Goal: Information Seeking & Learning: Find contact information

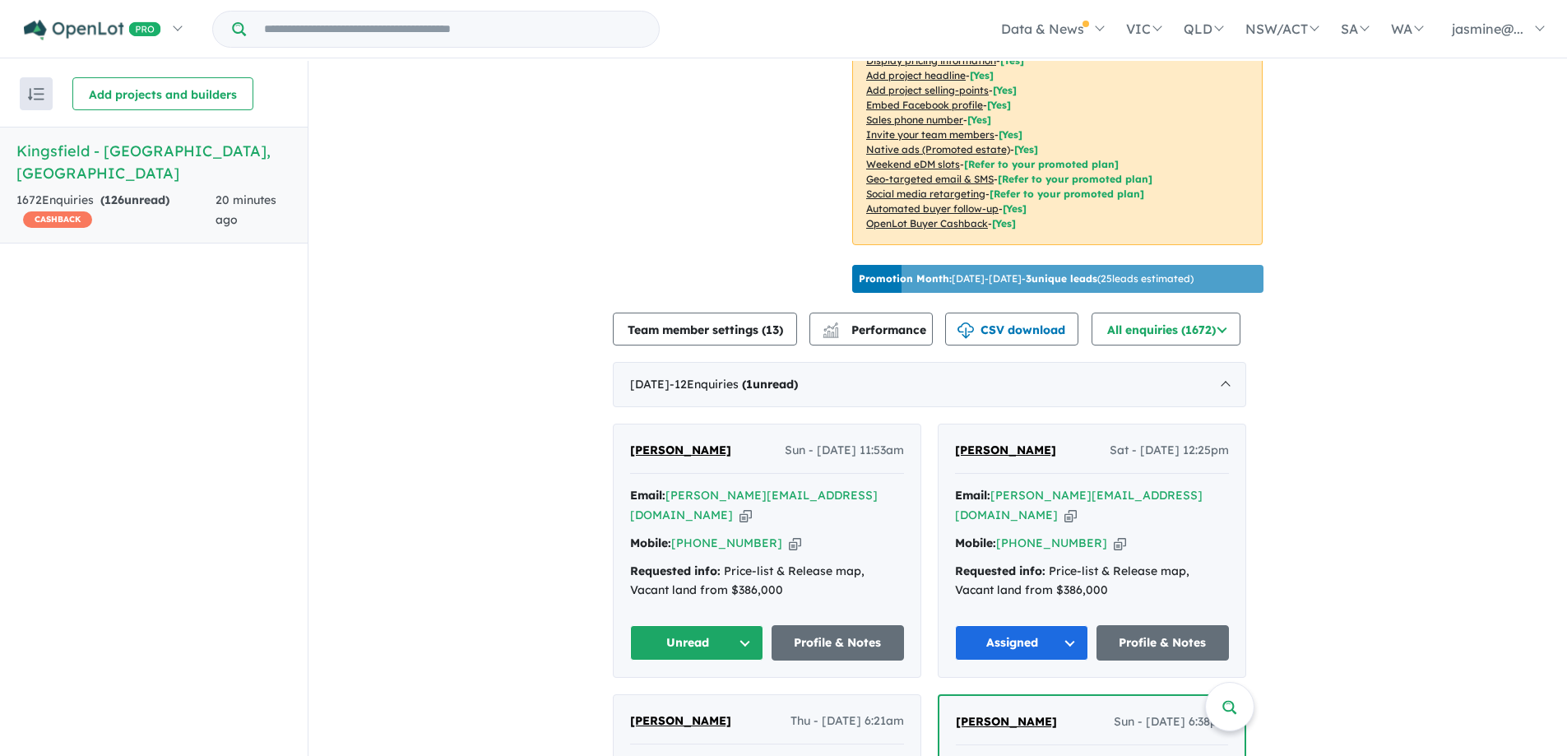
scroll to position [493, 0]
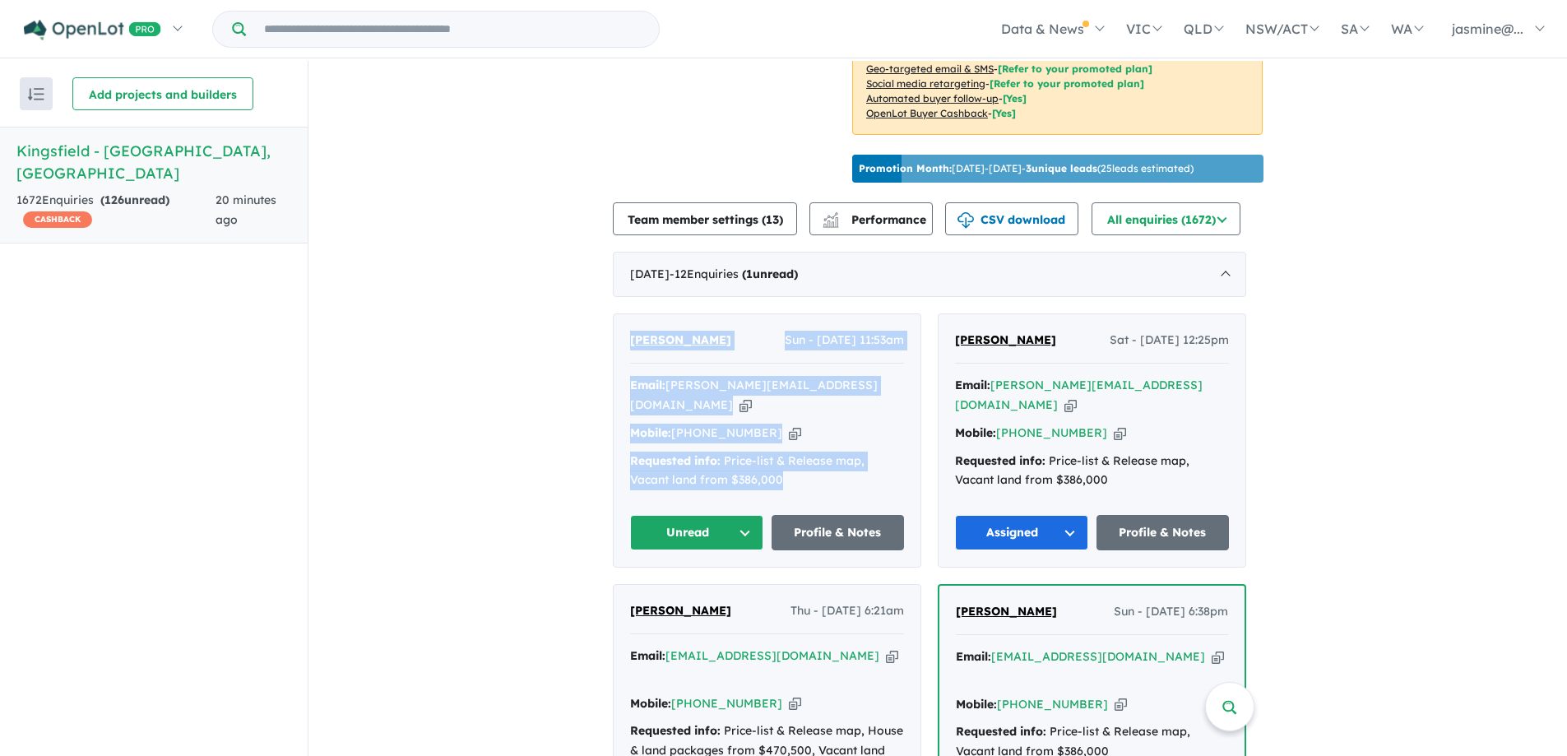
drag, startPoint x: 807, startPoint y: 467, endPoint x: 577, endPoint y: 331, distance: 267.7
click at [637, 327] on div "[PERSON_NAME] Sun - [DATE] 11:53am Email: [PERSON_NAME][EMAIL_ADDRESS][DOMAIN_N…" at bounding box center [767, 440] width 307 height 252
drag, startPoint x: 619, startPoint y: 316, endPoint x: 823, endPoint y: 476, distance: 259.5
click at [823, 476] on div "[PERSON_NAME] Sun - [DATE] 11:53am Email: [PERSON_NAME][EMAIL_ADDRESS][DOMAIN_N…" at bounding box center [767, 440] width 307 height 252
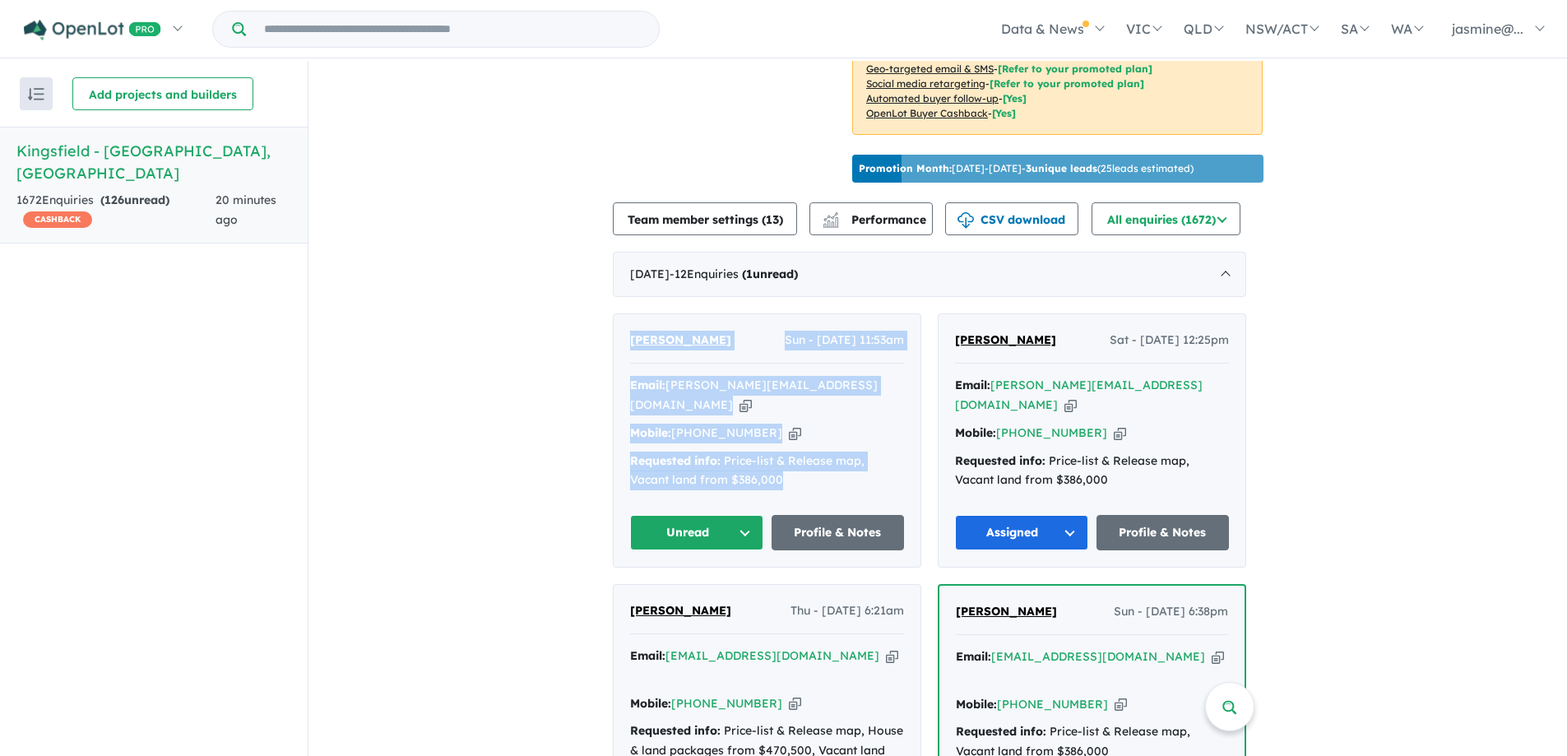
click at [829, 471] on div "Email: [PERSON_NAME][EMAIL_ADDRESS][DOMAIN_NAME] Copied! Mobile: [PHONE_NUMBER]…" at bounding box center [767, 437] width 274 height 123
drag, startPoint x: 829, startPoint y: 471, endPoint x: 821, endPoint y: 468, distance: 8.9
click at [827, 470] on div "Email: [PERSON_NAME][EMAIL_ADDRESS][DOMAIN_NAME] Copied! Mobile: [PHONE_NUMBER]…" at bounding box center [767, 437] width 274 height 123
click at [790, 467] on div "Requested info: Price-list & Release map, Vacant land from $386,000" at bounding box center [767, 471] width 274 height 39
drag, startPoint x: 820, startPoint y: 462, endPoint x: 602, endPoint y: 326, distance: 257.2
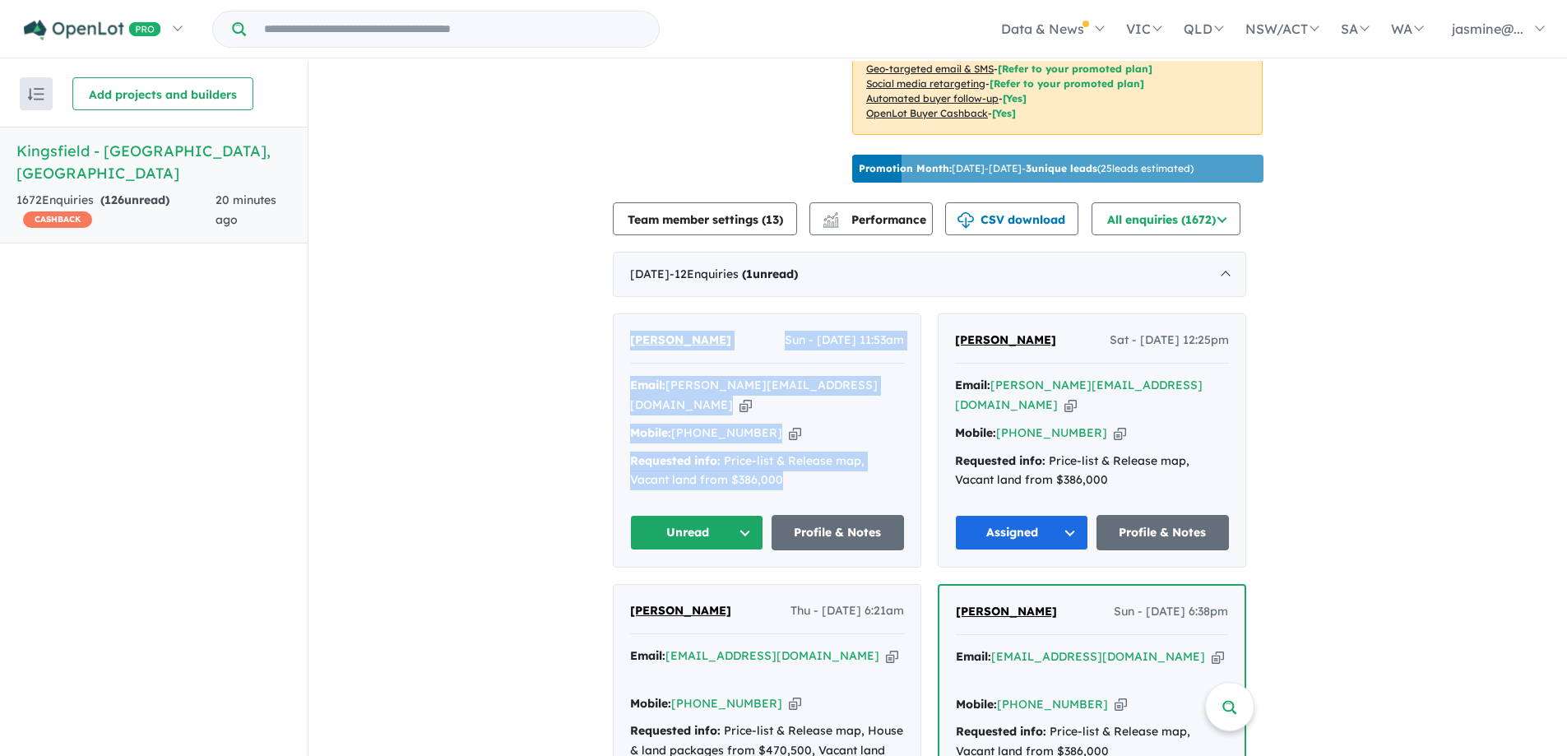
drag, startPoint x: 632, startPoint y: 325, endPoint x: 823, endPoint y: 474, distance: 242.6
click at [825, 468] on div "Requested info: Price-list & Release map, Vacant land from $386,000" at bounding box center [767, 471] width 274 height 39
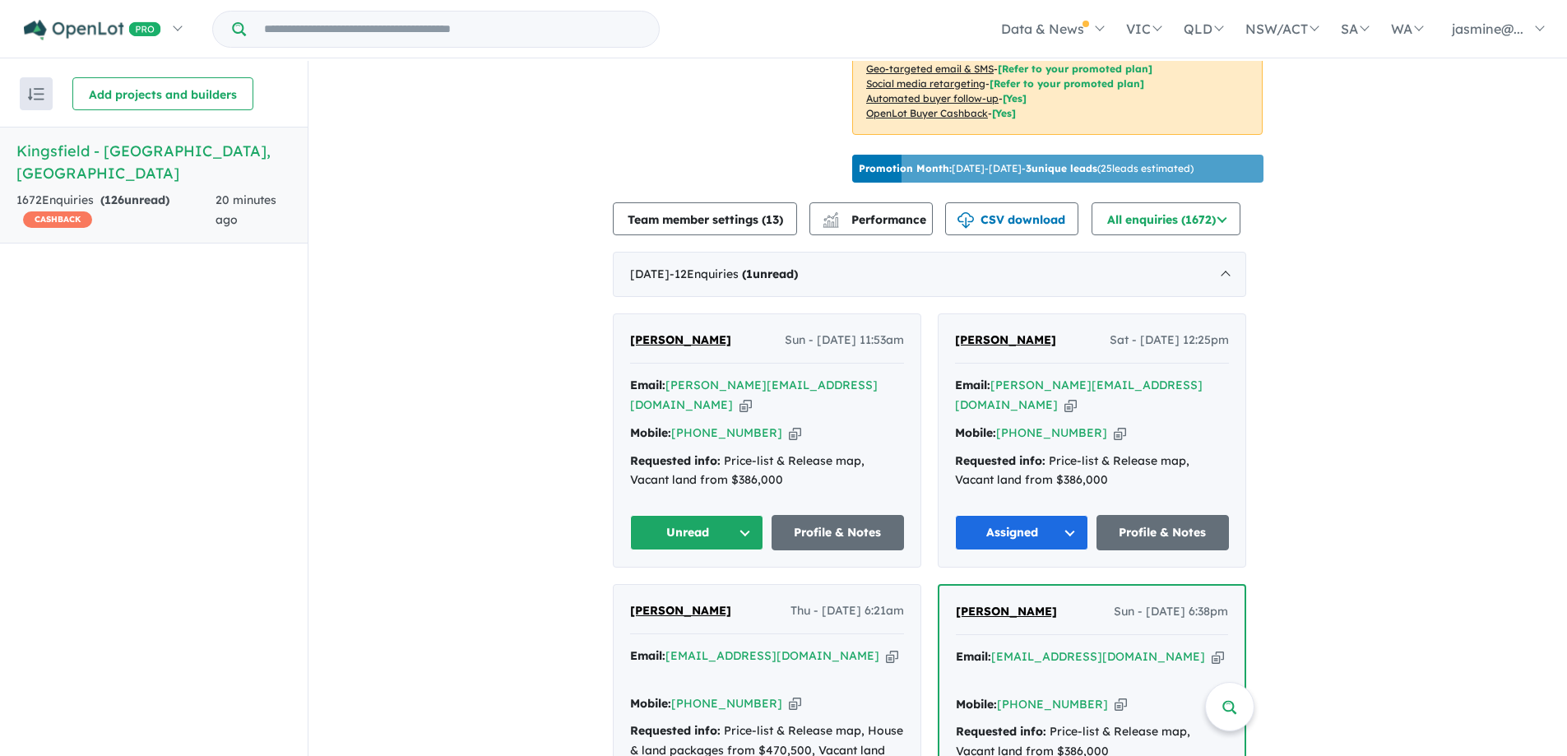
click at [720, 515] on button "Unread" at bounding box center [696, 532] width 133 height 35
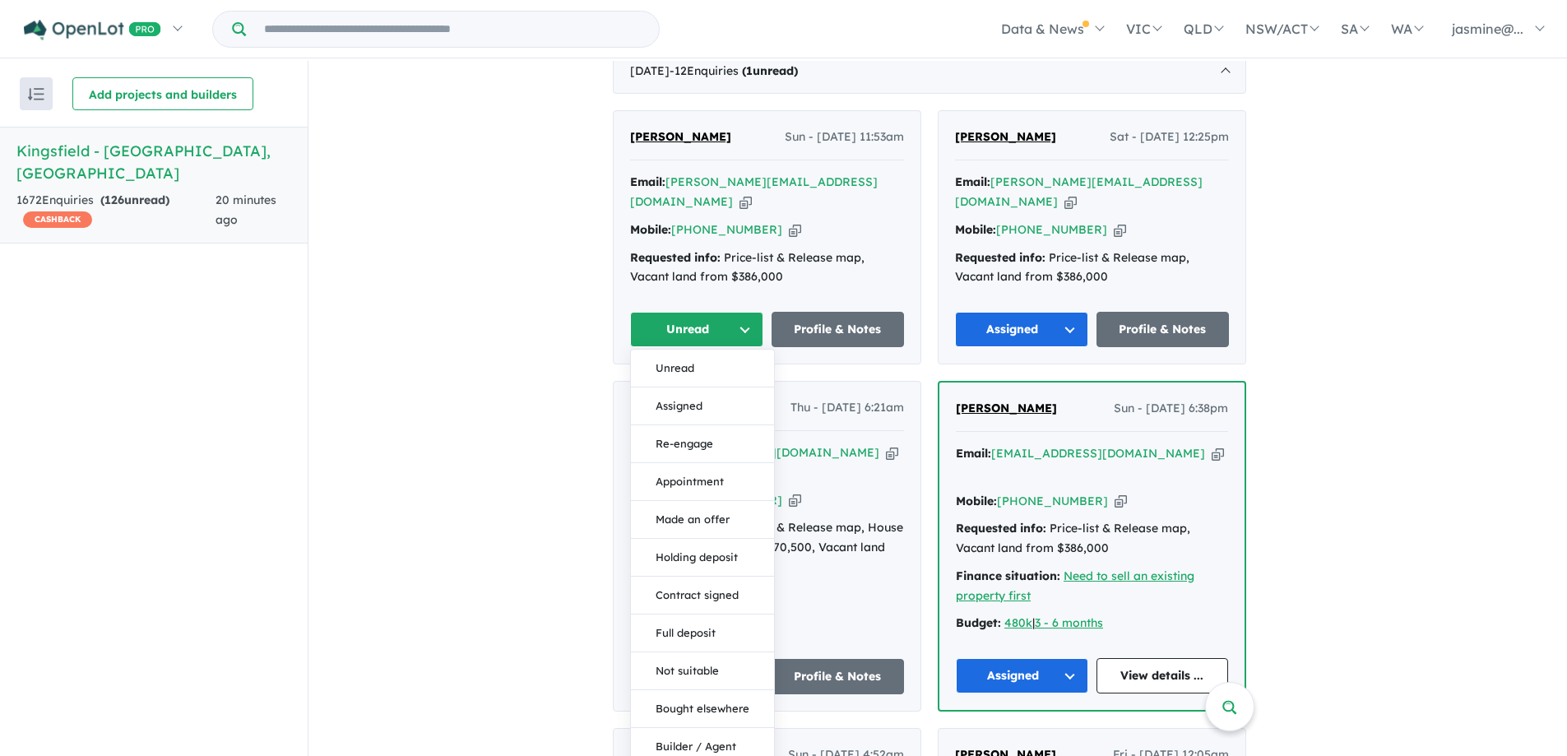
scroll to position [987, 0]
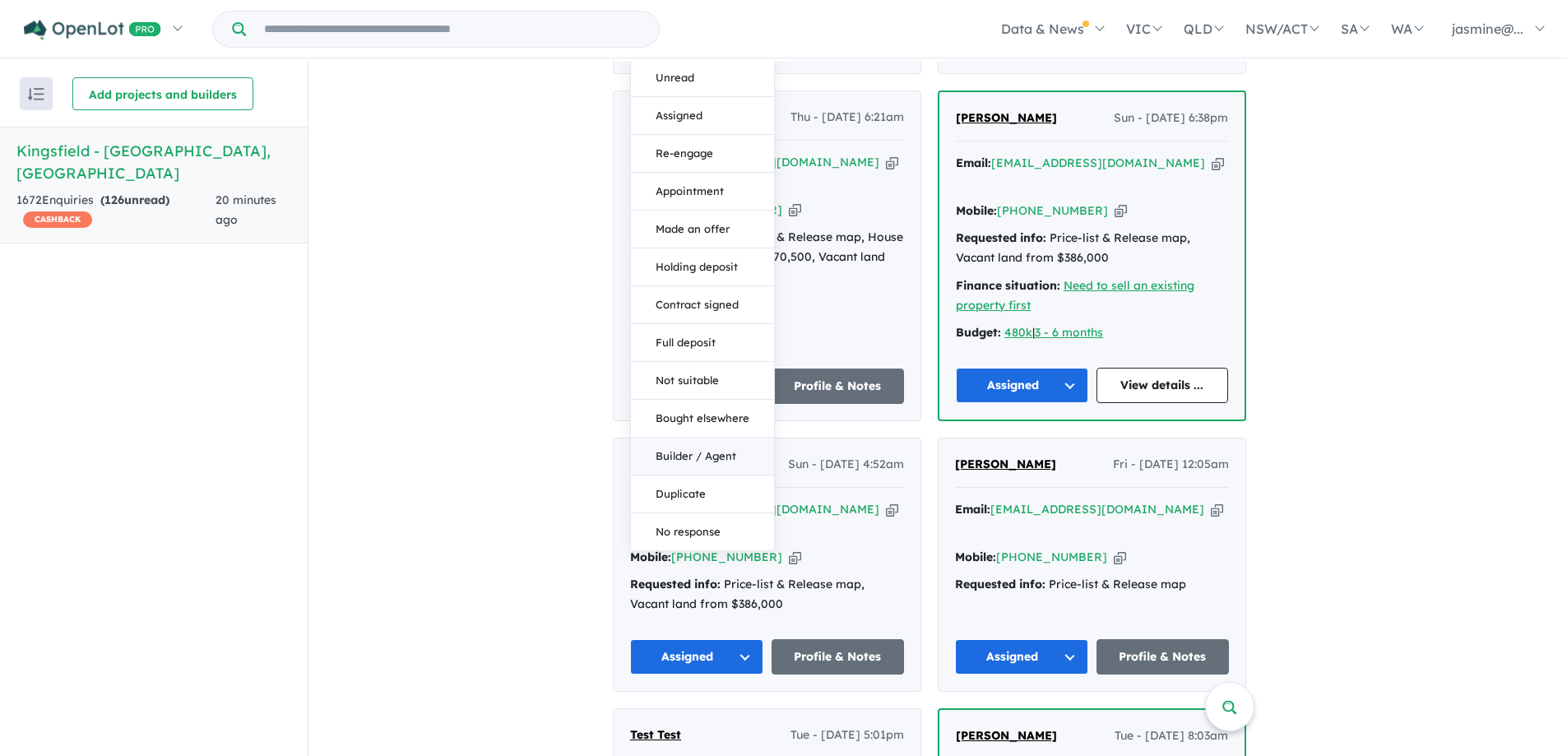
click at [707, 447] on button "Builder / Agent" at bounding box center [702, 457] width 143 height 38
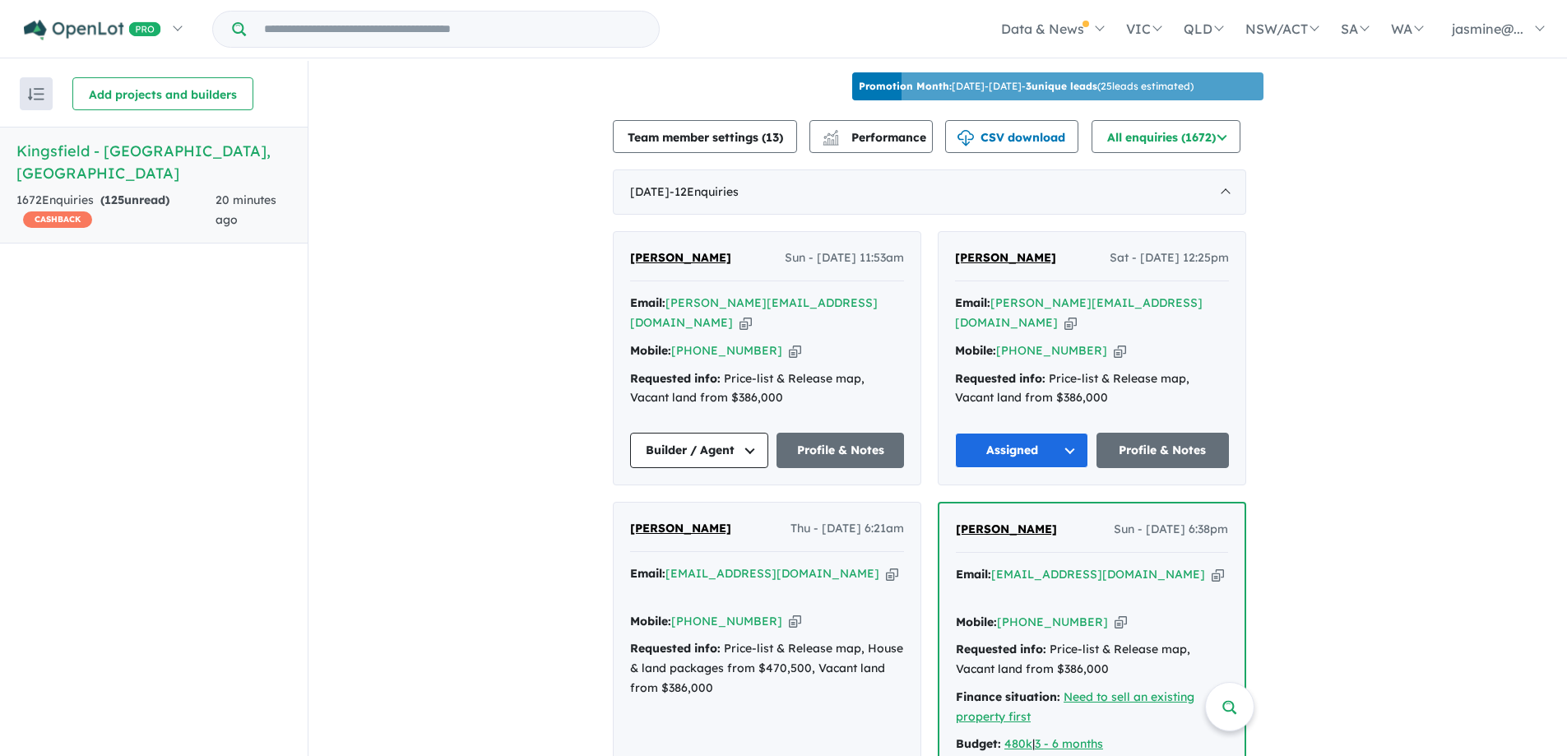
scroll to position [411, 0]
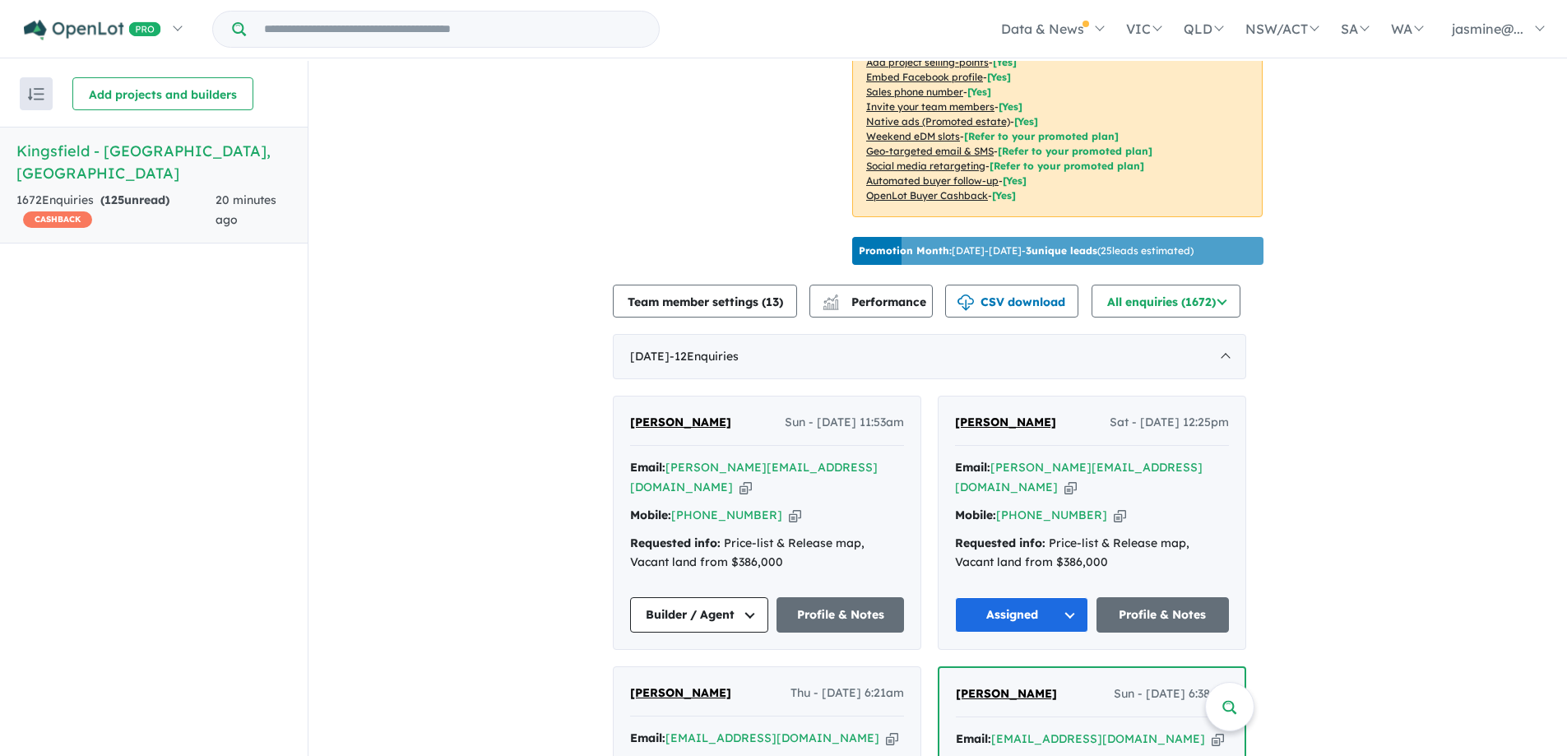
click at [752, 479] on icon "button" at bounding box center [745, 487] width 12 height 17
